Goal: Transaction & Acquisition: Purchase product/service

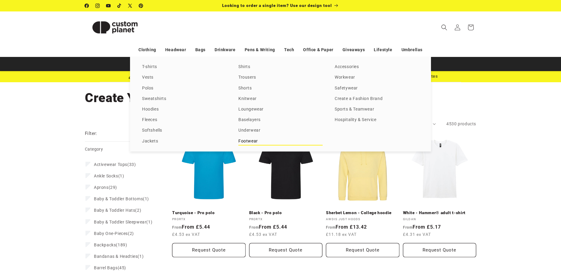
click at [249, 142] on link "Footwear" at bounding box center [280, 141] width 84 height 8
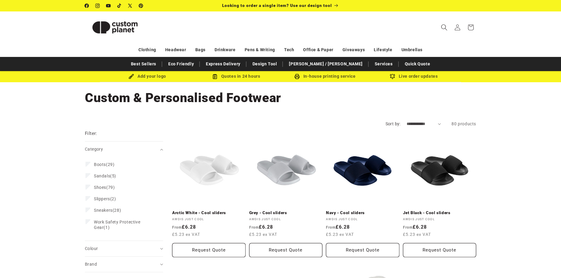
click at [445, 27] on icon "Search" at bounding box center [444, 27] width 6 height 6
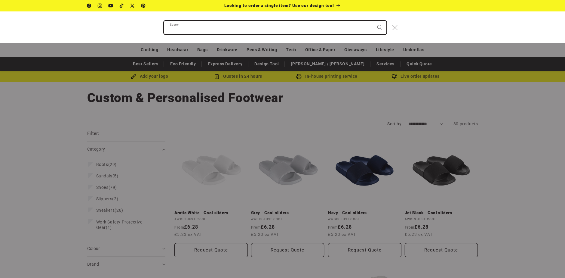
click at [298, 27] on input "Search" at bounding box center [275, 28] width 223 height 14
type input "*****"
click at [373, 21] on button "Search" at bounding box center [379, 27] width 13 height 13
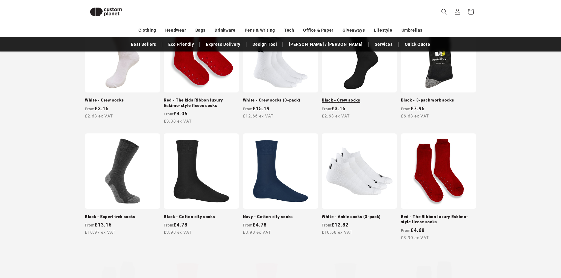
scroll to position [142, 0]
click at [360, 97] on link "Black - Crew socks" at bounding box center [359, 99] width 75 height 5
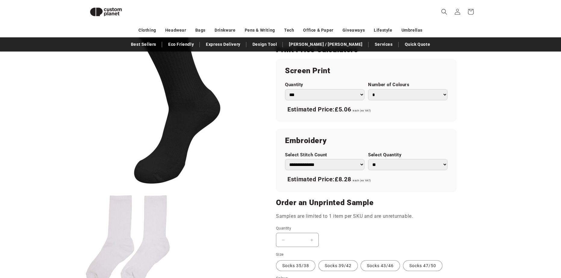
scroll to position [323, 0]
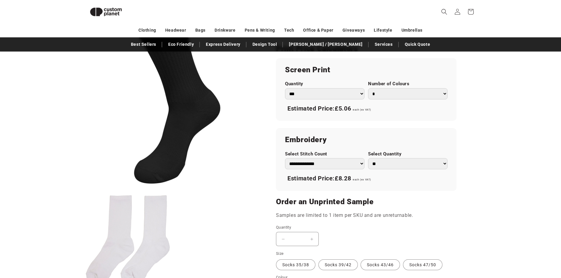
click at [361, 95] on select "*** *** *** **** **** **** ***** *****" at bounding box center [324, 93] width 79 height 11
click at [361, 91] on select "*** *** *** **** **** **** ***** *****" at bounding box center [324, 93] width 79 height 11
click at [396, 93] on select "* * * * * * *" at bounding box center [407, 93] width 79 height 11
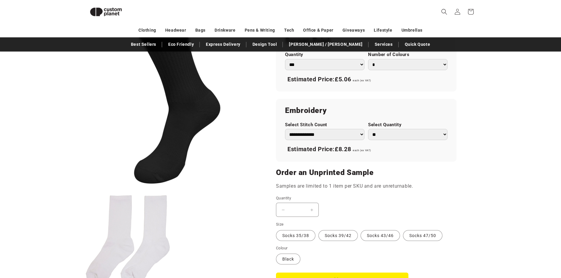
scroll to position [353, 0]
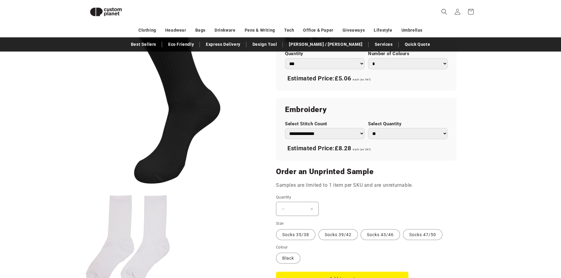
click at [334, 131] on select "**********" at bounding box center [324, 133] width 79 height 11
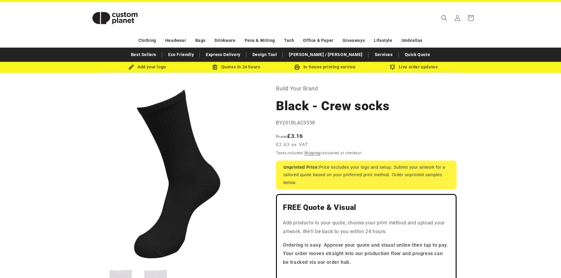
scroll to position [0, 0]
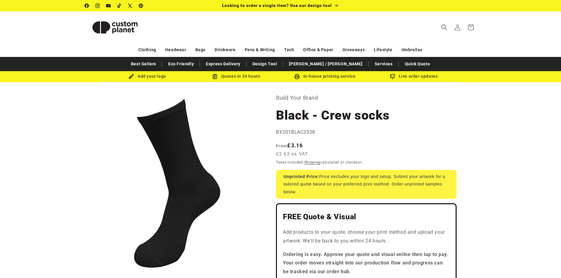
drag, startPoint x: 497, startPoint y: 146, endPoint x: 484, endPoint y: 91, distance: 56.3
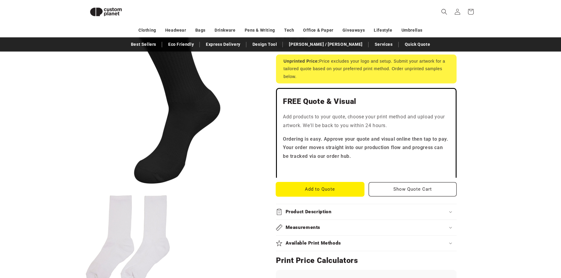
scroll to position [112, 0]
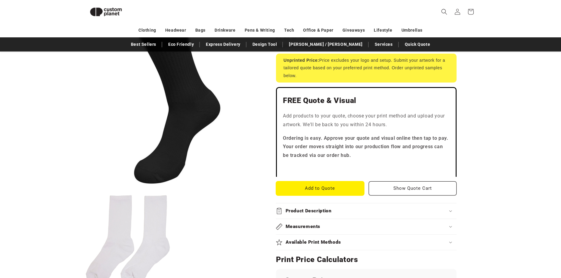
click at [339, 187] on button "Add to Quote" at bounding box center [320, 188] width 88 height 14
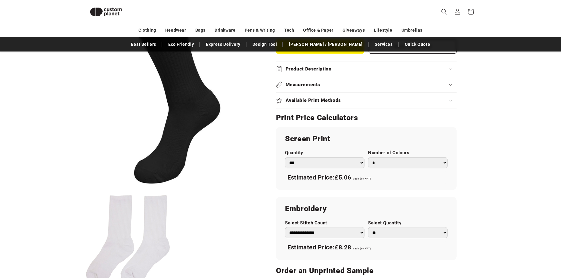
scroll to position [263, 0]
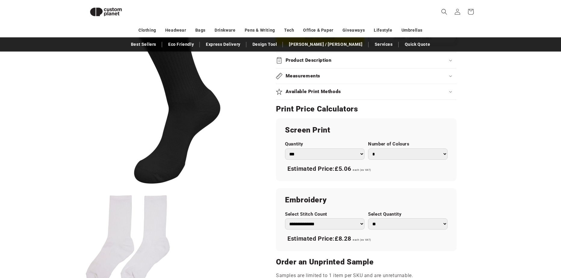
click at [420, 96] on summary "Available Print Methods" at bounding box center [366, 91] width 180 height 15
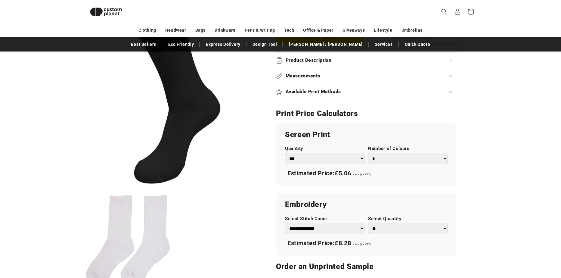
click at [420, 96] on summary "Available Print Methods" at bounding box center [366, 91] width 180 height 15
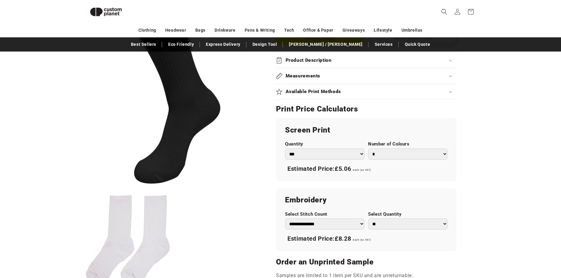
click at [420, 96] on summary "Available Print Methods" at bounding box center [366, 91] width 180 height 15
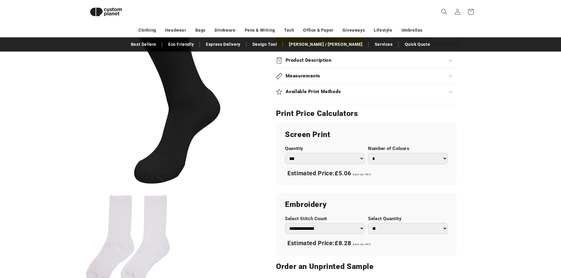
click at [420, 96] on summary "Available Print Methods" at bounding box center [366, 91] width 180 height 15
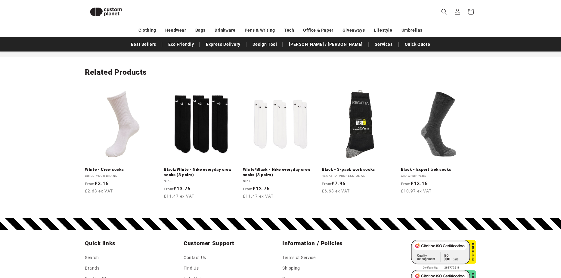
scroll to position [684, 0]
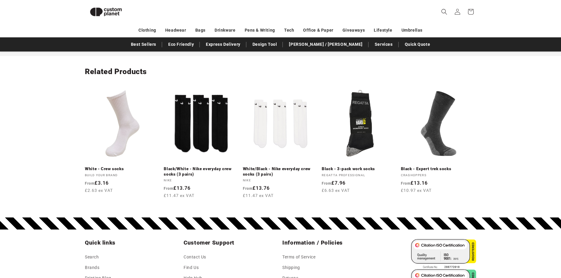
drag, startPoint x: 478, startPoint y: 126, endPoint x: 481, endPoint y: 121, distance: 5.8
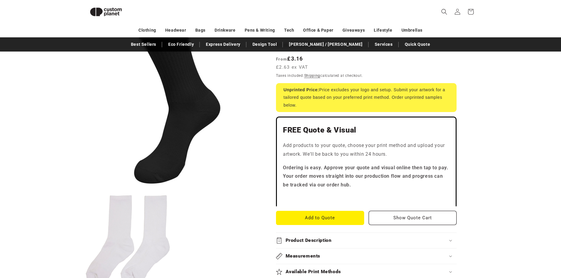
scroll to position [0, 0]
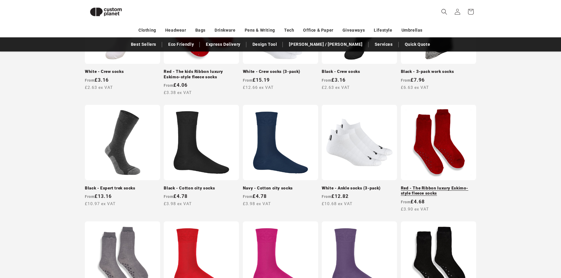
scroll to position [169, 0]
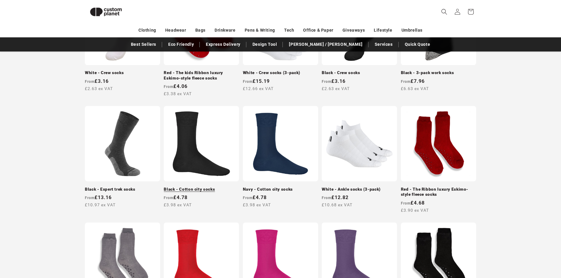
click at [183, 186] on link "Black - Cotton city socks" at bounding box center [201, 188] width 75 height 5
drag, startPoint x: 166, startPoint y: 37, endPoint x: 163, endPoint y: 40, distance: 4.3
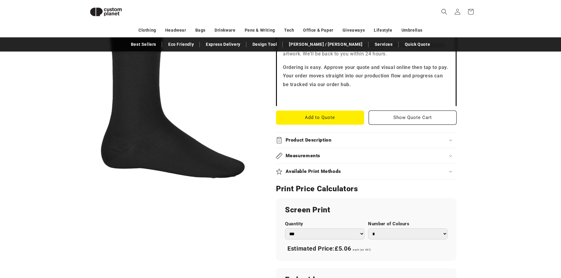
scroll to position [232, 0]
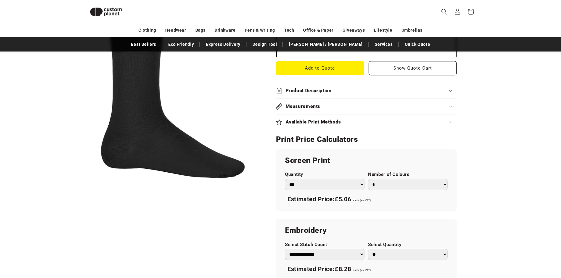
click at [404, 128] on summary "Available Print Methods" at bounding box center [366, 121] width 180 height 15
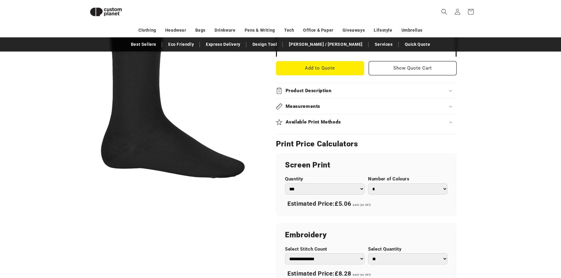
click at [406, 126] on summary "Available Print Methods" at bounding box center [366, 121] width 180 height 15
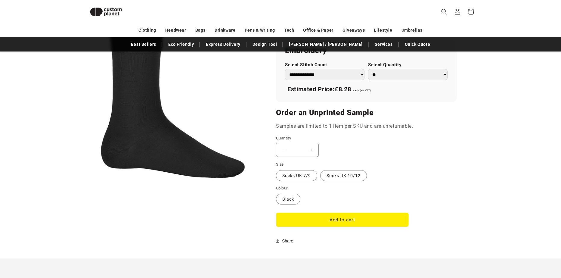
scroll to position [413, 0]
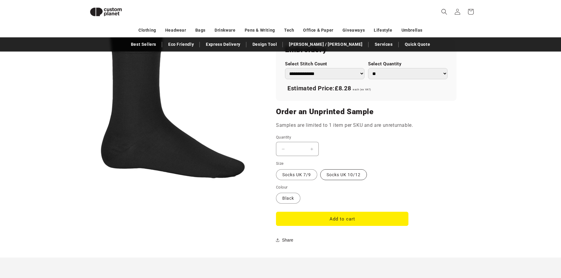
click at [355, 177] on label "Socks UK 10/12 Variant sold out or unavailable" at bounding box center [343, 174] width 47 height 11
click at [356, 219] on button "Add to cart" at bounding box center [342, 218] width 132 height 14
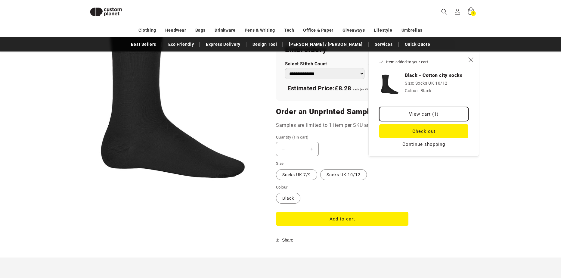
click at [423, 115] on link "View cart (1)" at bounding box center [423, 114] width 89 height 14
click at [280, 45] on link "Design Tool" at bounding box center [264, 44] width 31 height 11
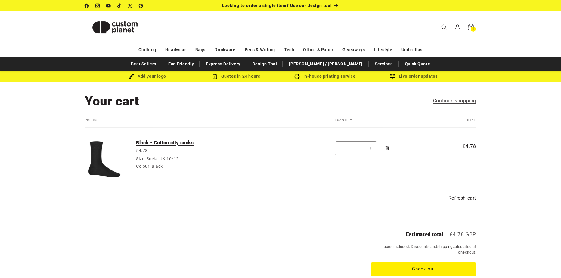
click at [177, 143] on link "Black - Cotton city socks" at bounding box center [181, 143] width 90 height 6
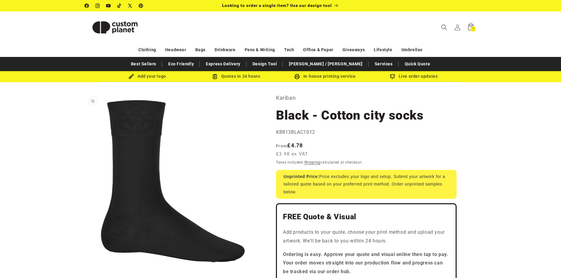
drag, startPoint x: 177, startPoint y: 142, endPoint x: 182, endPoint y: 139, distance: 6.1
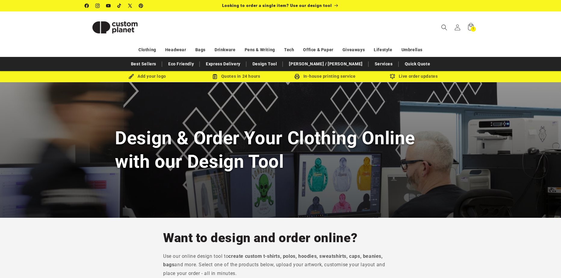
drag, startPoint x: 533, startPoint y: 101, endPoint x: 520, endPoint y: 22, distance: 79.9
